Goal: Task Accomplishment & Management: Use online tool/utility

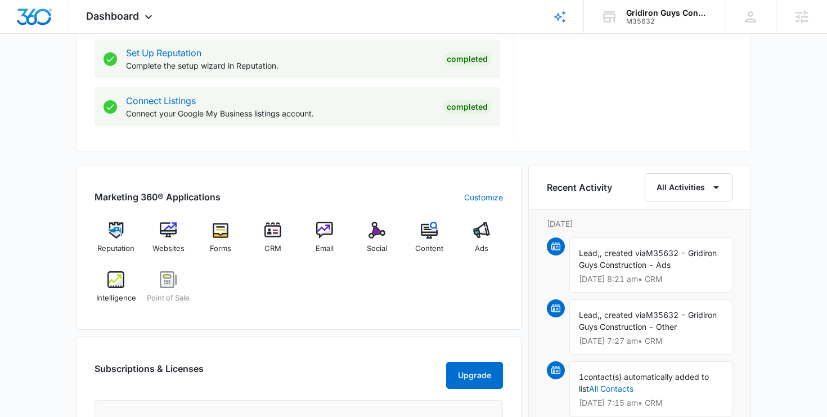
scroll to position [574, 0]
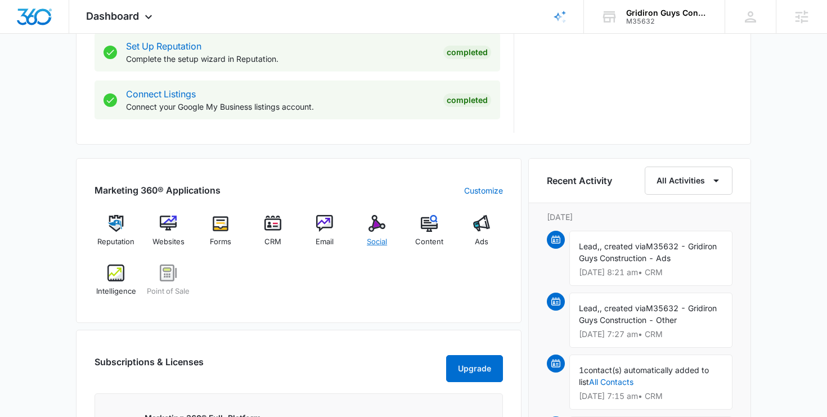
click at [393, 227] on div "Social" at bounding box center [377, 235] width 43 height 41
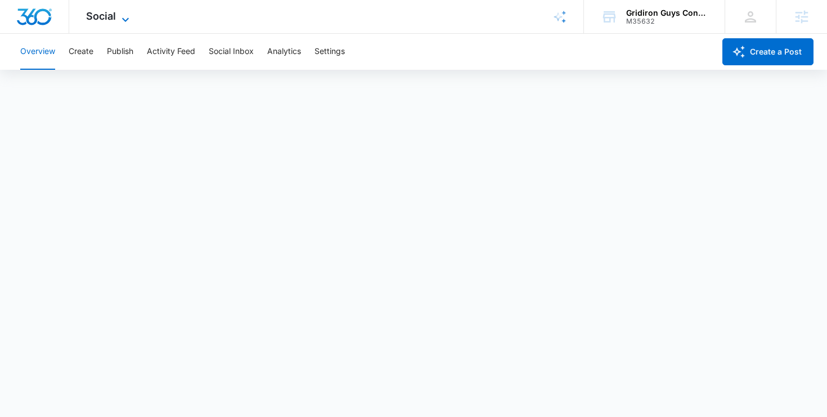
click at [96, 17] on span "Social" at bounding box center [101, 16] width 30 height 12
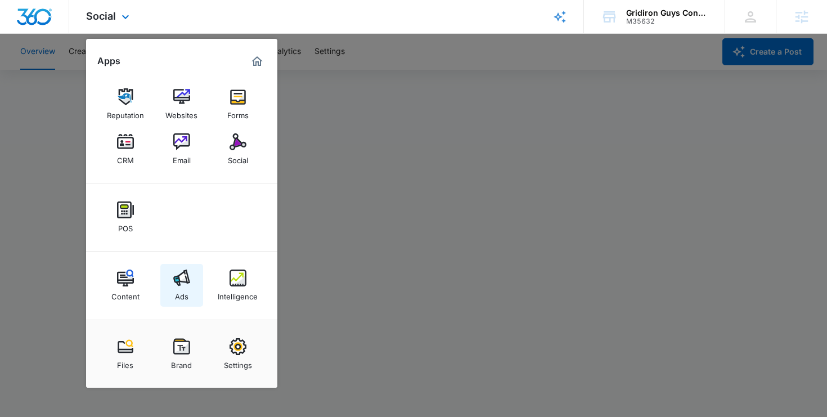
click at [186, 288] on div "Ads" at bounding box center [182, 293] width 14 height 15
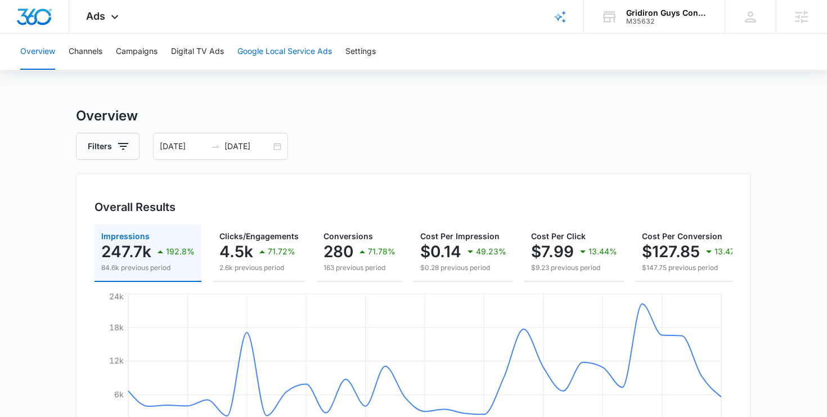
click at [296, 50] on button "Google Local Service Ads" at bounding box center [284, 52] width 95 height 36
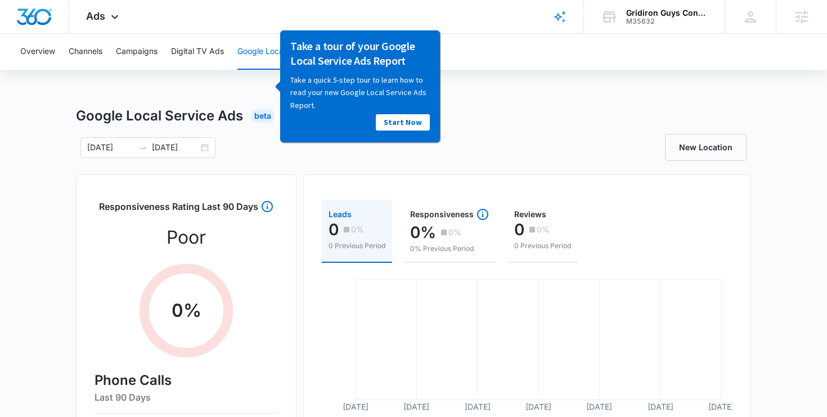
click at [495, 116] on div "Google Local Service Ads Beta" at bounding box center [413, 116] width 675 height 20
click at [409, 126] on link "Start Now" at bounding box center [403, 122] width 54 height 16
